Goal: Communication & Community: Answer question/provide support

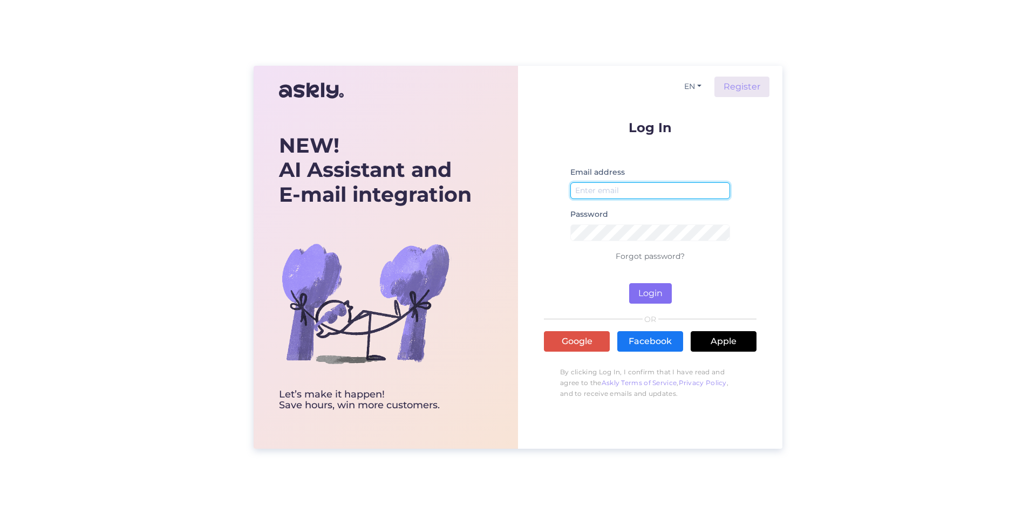
type input "[EMAIL_ADDRESS][DOMAIN_NAME]"
click at [650, 295] on button "Login" at bounding box center [650, 293] width 43 height 20
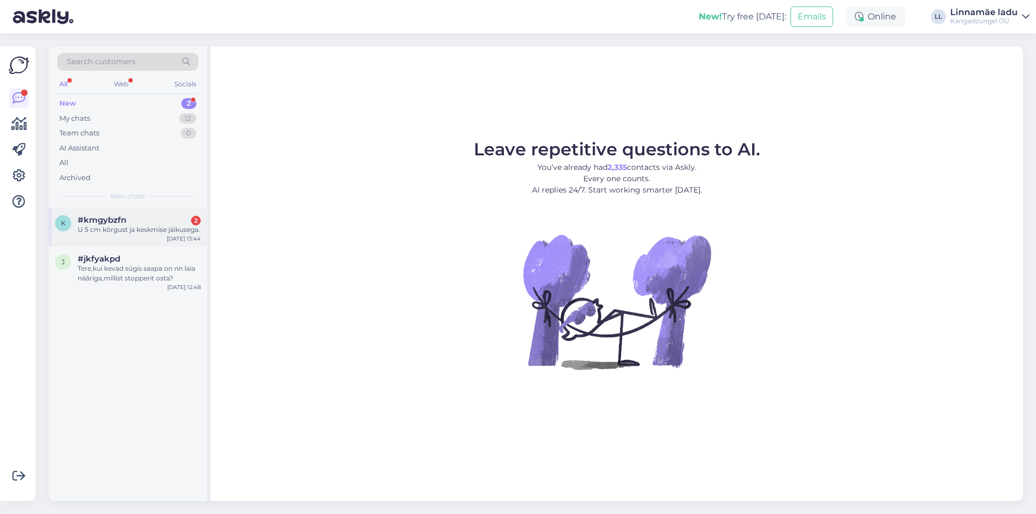
click at [146, 224] on div "#kmgybzfn 2" at bounding box center [139, 220] width 123 height 10
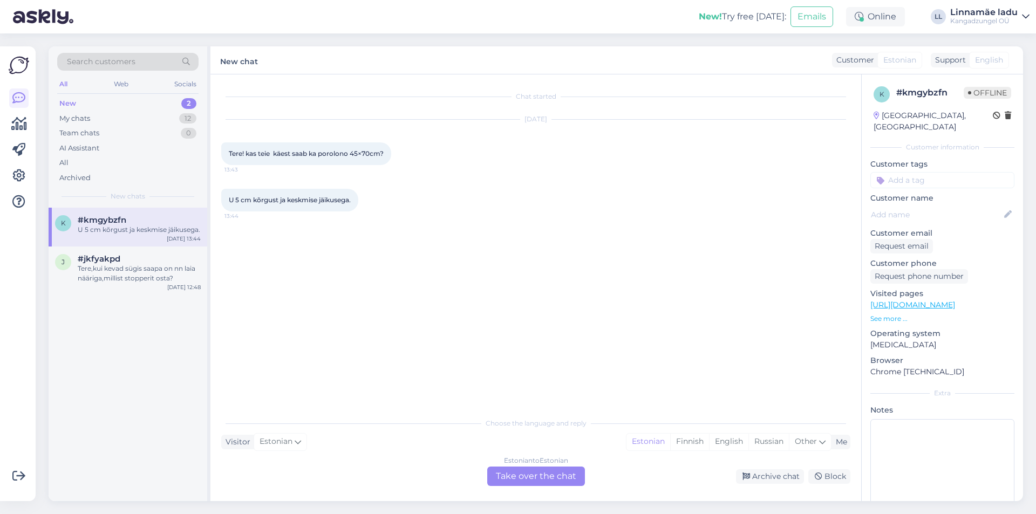
click at [524, 475] on div "Estonian to Estonian Take over the chat" at bounding box center [536, 476] width 98 height 19
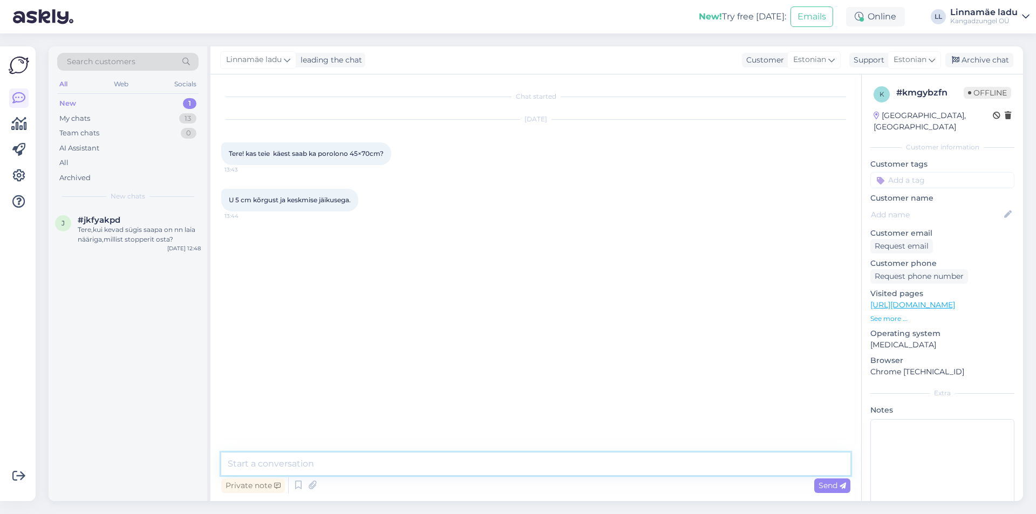
click at [395, 460] on textarea at bounding box center [535, 464] width 629 height 23
paste textarea "[URL][DOMAIN_NAME]"
type textarea "Tere. Siit leiate kontaktid ja saate meilile kirjutada või helistada. Parimate …"
